Goal: Information Seeking & Learning: Learn about a topic

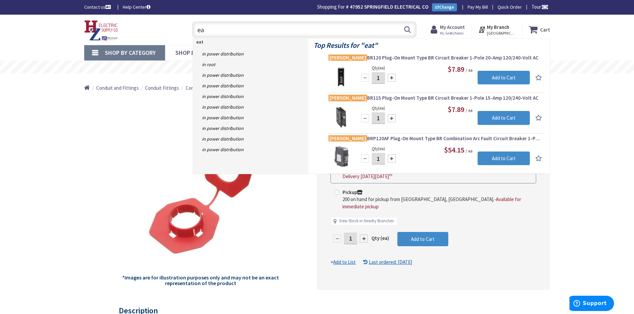
type input "e"
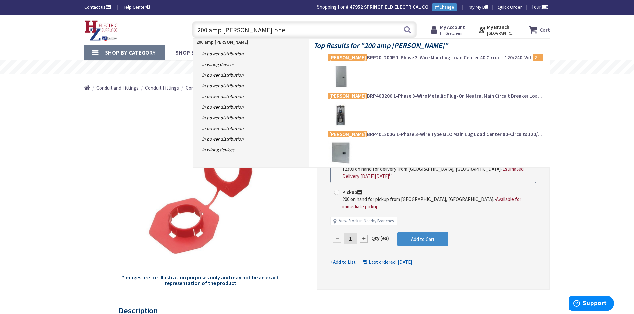
type input "200 amp eaton pnel"
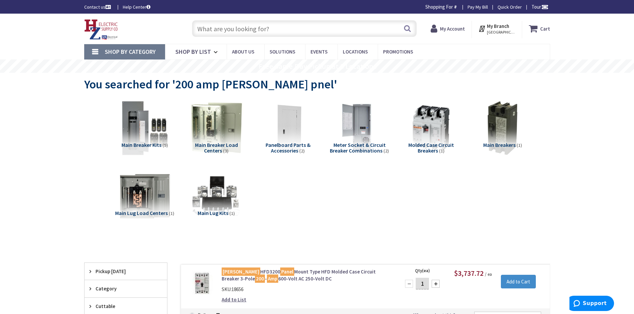
click at [264, 27] on input "text" at bounding box center [304, 28] width 224 height 17
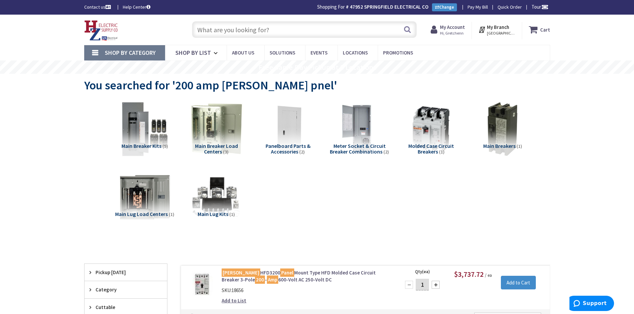
type input "[GEOGRAPHIC_DATA], [GEOGRAPHIC_DATA]"
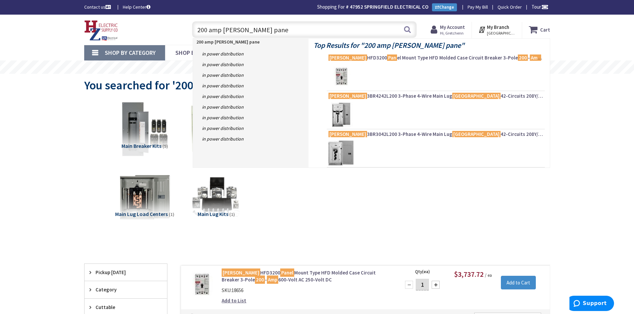
type input "200 amp eaton panel"
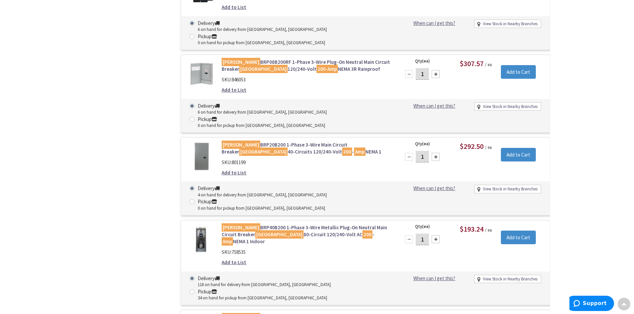
scroll to position [899, 0]
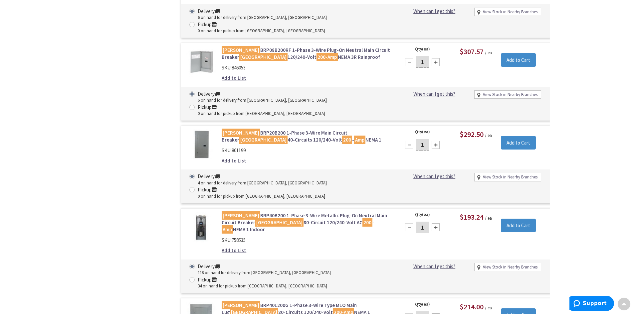
drag, startPoint x: 78, startPoint y: 250, endPoint x: 62, endPoint y: 105, distance: 145.2
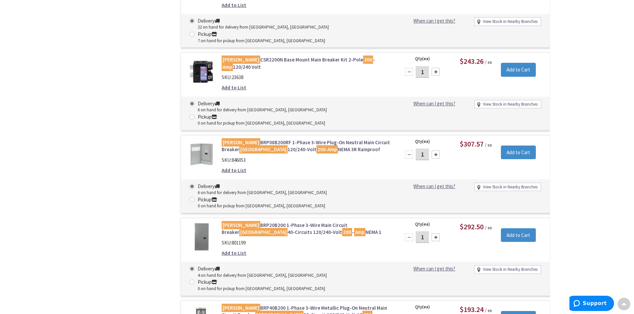
scroll to position [766, 0]
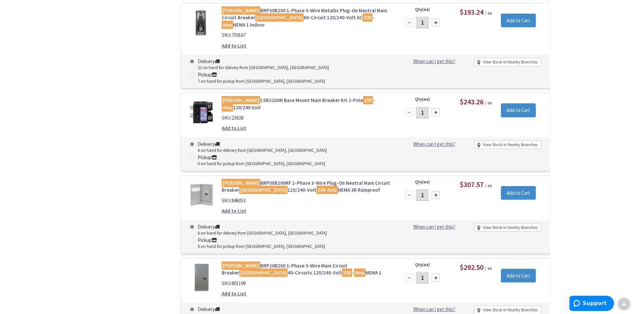
click at [244, 262] on link "Eaton BRP20B200 1-Phase 3-Wire Main Circuit Breaker Load Center 40-Circuits 120…" at bounding box center [305, 269] width 169 height 14
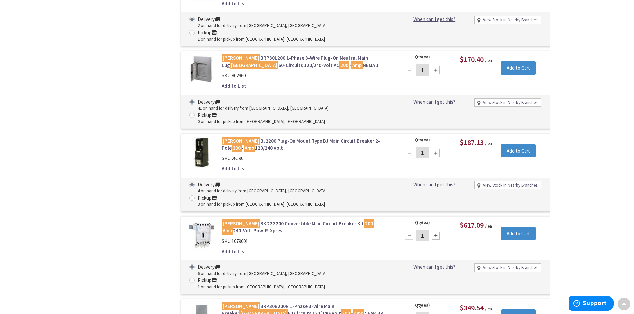
scroll to position [1431, 0]
